Goal: Obtain resource: Obtain resource

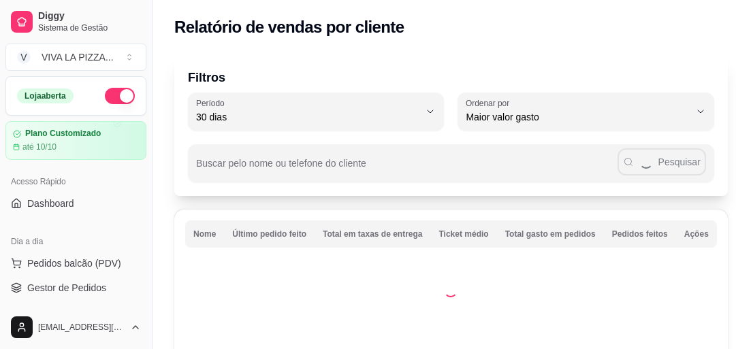
select select "30"
select select "HIGHEST_TOTAL_SPENT_WITH_ORDERS"
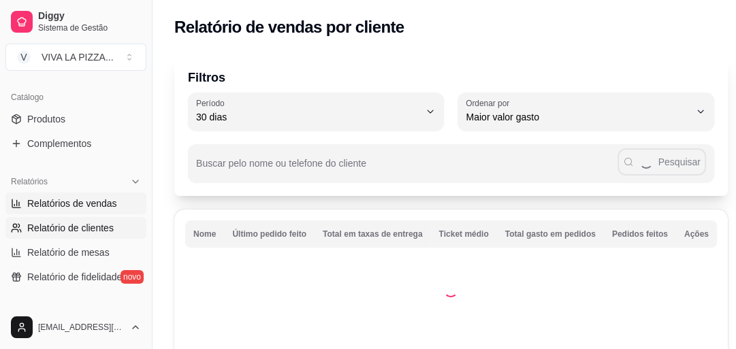
select select "ALL"
select select "0"
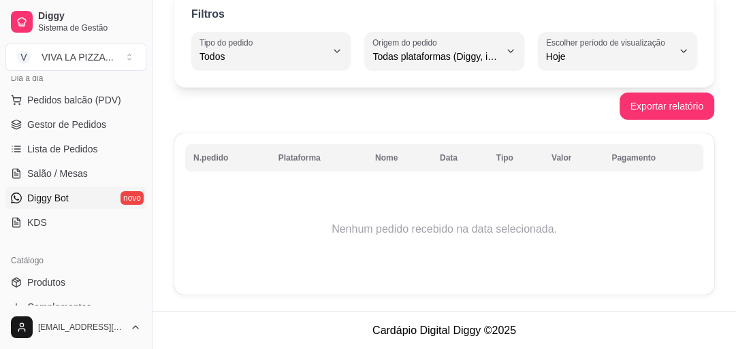
scroll to position [163, 0]
click at [57, 125] on span "Gestor de Pedidos" at bounding box center [66, 125] width 79 height 14
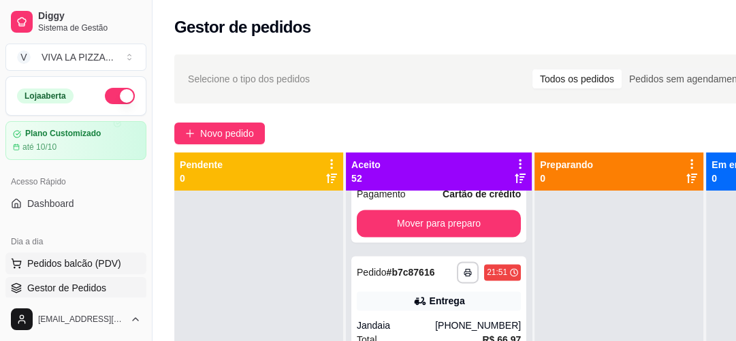
click at [62, 264] on span "Pedidos balcão (PDV)" at bounding box center [74, 264] width 94 height 14
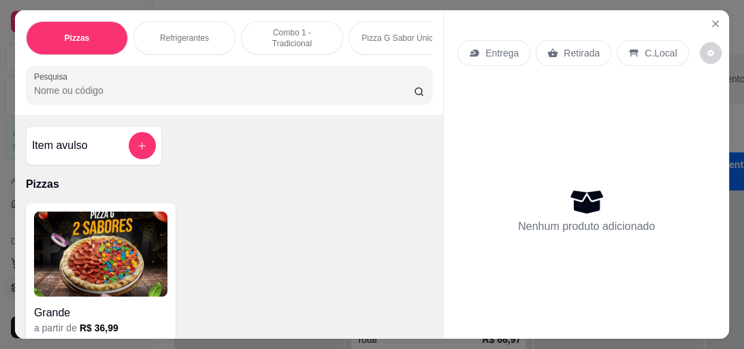
select select "ALL"
select select "0"
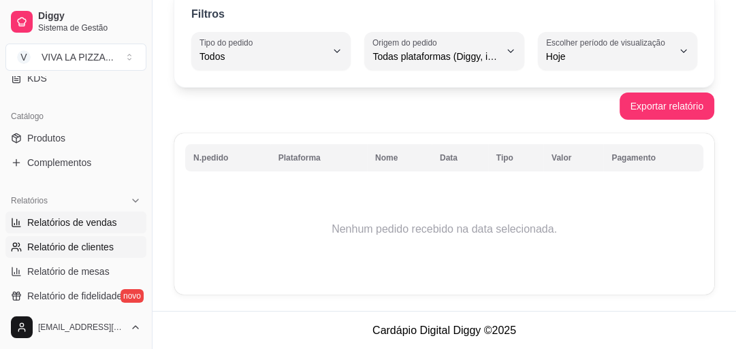
scroll to position [327, 0]
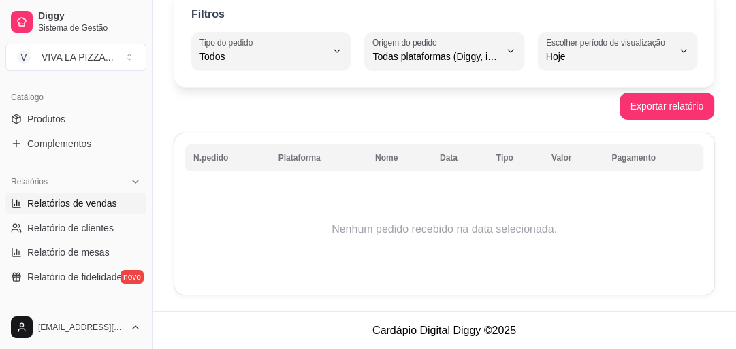
click at [94, 201] on span "Relatórios de vendas" at bounding box center [72, 204] width 90 height 14
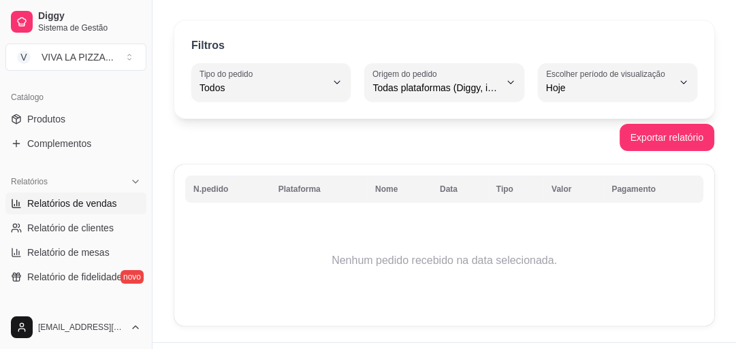
scroll to position [0, 0]
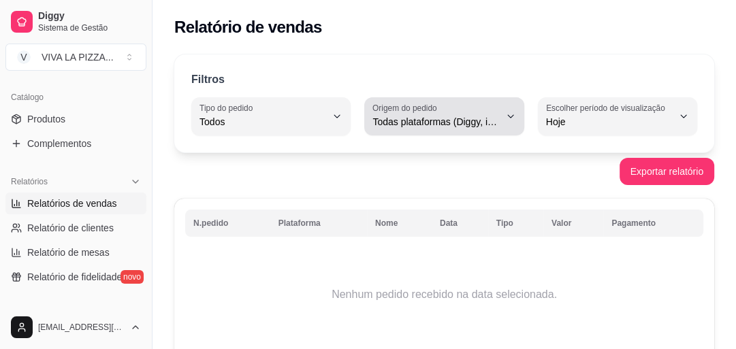
click at [499, 116] on button "Origem do pedido Todas plataformas (Diggy, iFood)" at bounding box center [443, 116] width 159 height 38
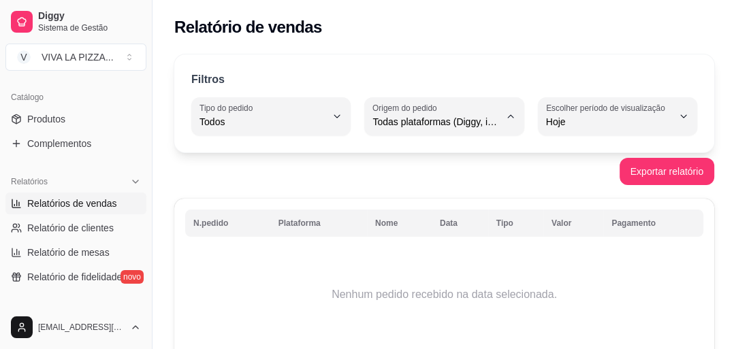
click at [394, 185] on li "Diggy" at bounding box center [444, 175] width 143 height 21
type input "DIGGY"
select select "DIGGY"
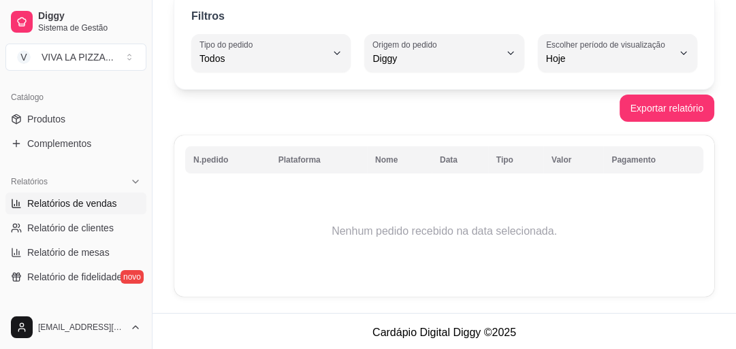
scroll to position [65, 0]
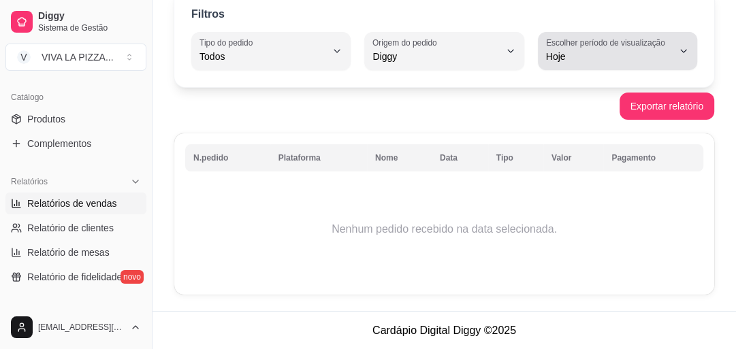
click at [656, 56] on span "Hoje" at bounding box center [609, 57] width 127 height 14
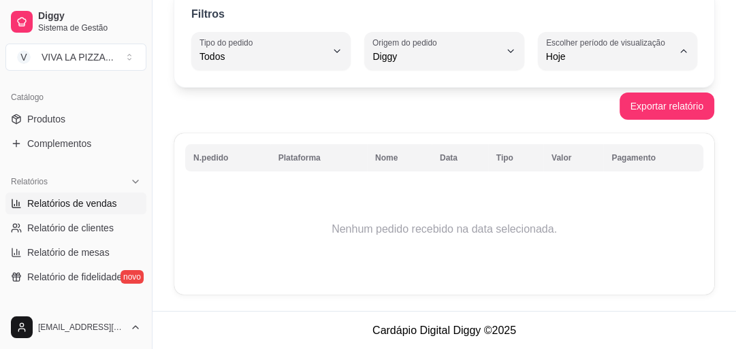
click at [577, 184] on span "30 dias" at bounding box center [610, 177] width 119 height 13
type input "30"
select select "30"
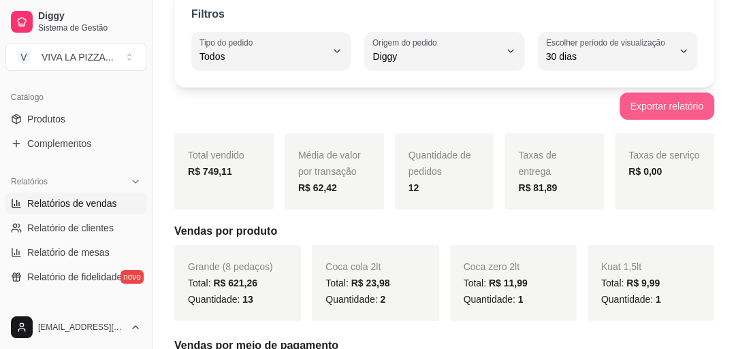
click at [661, 103] on button "Exportar relatório" at bounding box center [666, 106] width 95 height 27
click at [670, 103] on button "Exportar relatório" at bounding box center [666, 106] width 95 height 27
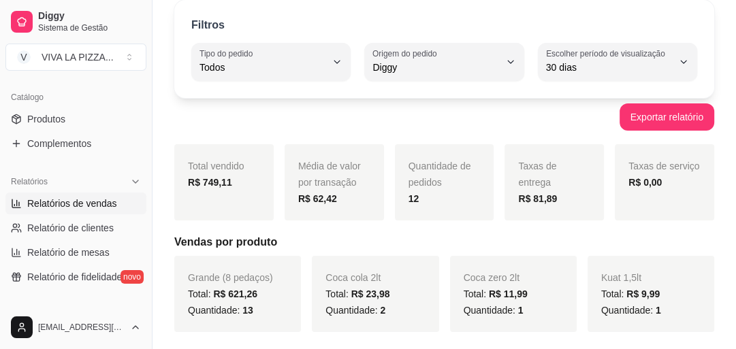
scroll to position [0, 0]
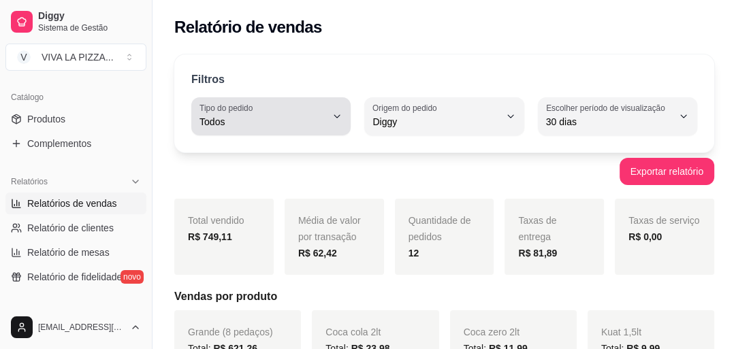
click at [329, 122] on button "Tipo do pedido Todos" at bounding box center [270, 116] width 159 height 38
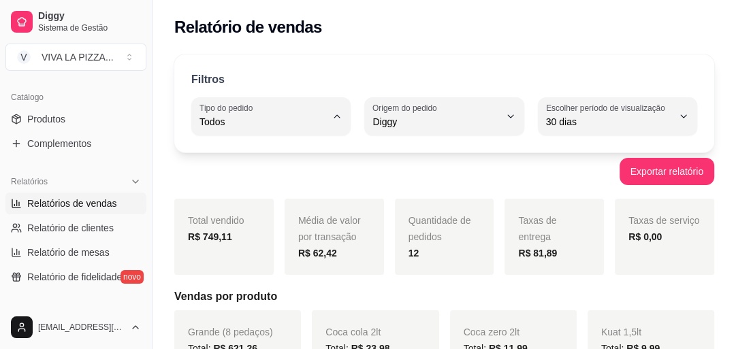
click at [259, 208] on li "Retirada" at bounding box center [270, 198] width 143 height 21
type input "PICKUP"
select select "PICKUP"
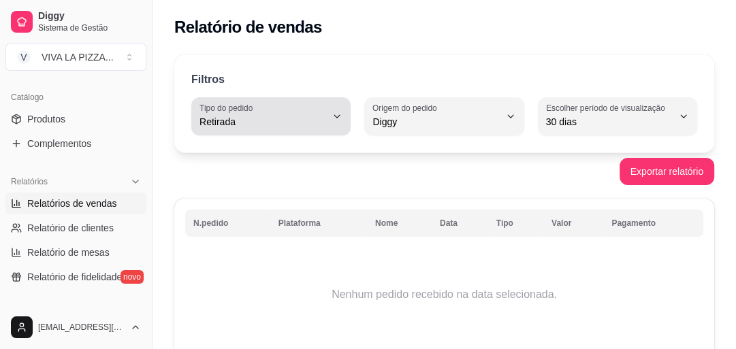
click at [337, 110] on button "Tipo do pedido Retirada" at bounding box center [270, 116] width 159 height 38
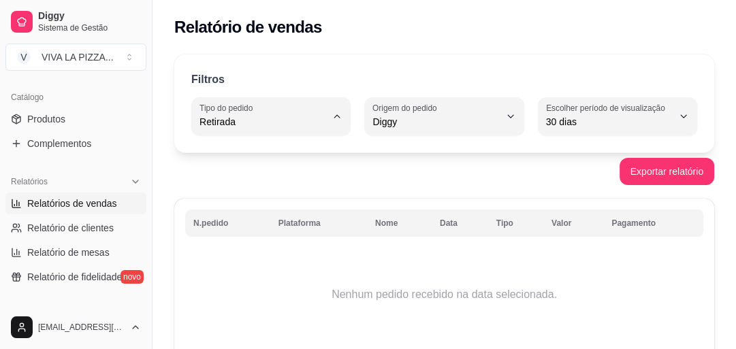
click at [239, 180] on span "Entrega" at bounding box center [264, 175] width 119 height 13
type input "DELIVERY"
select select "DELIVERY"
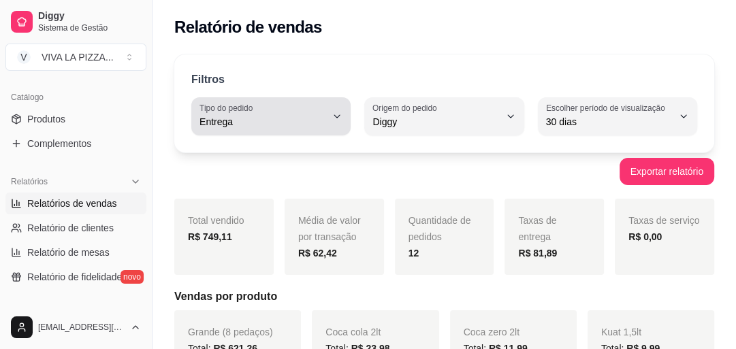
click at [338, 123] on button "Tipo do pedido Entrega" at bounding box center [270, 116] width 159 height 38
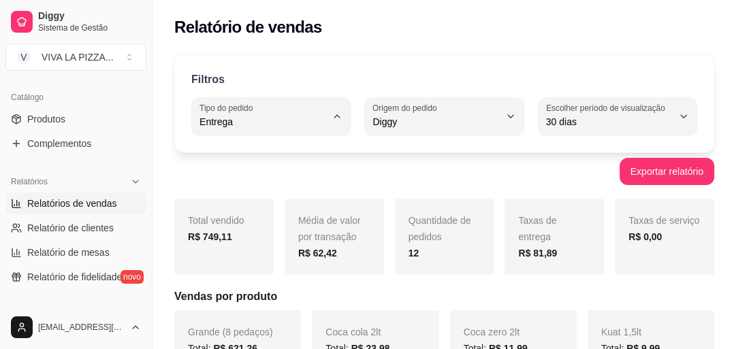
click at [261, 208] on li "Retirada" at bounding box center [270, 198] width 143 height 21
type input "PICKUP"
select select "PICKUP"
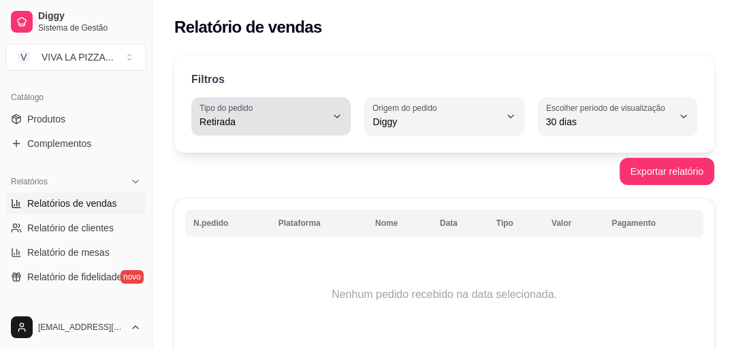
click at [335, 123] on button "Tipo do pedido Retirada" at bounding box center [270, 116] width 159 height 38
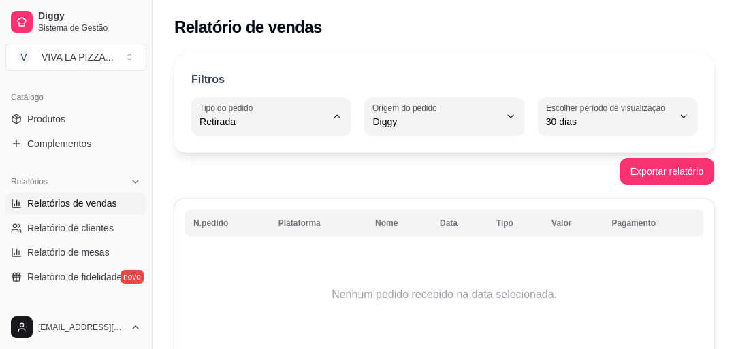
click at [231, 178] on span "Entrega" at bounding box center [264, 175] width 119 height 13
type input "DELIVERY"
select select "DELIVERY"
